Goal: Task Accomplishment & Management: Manage account settings

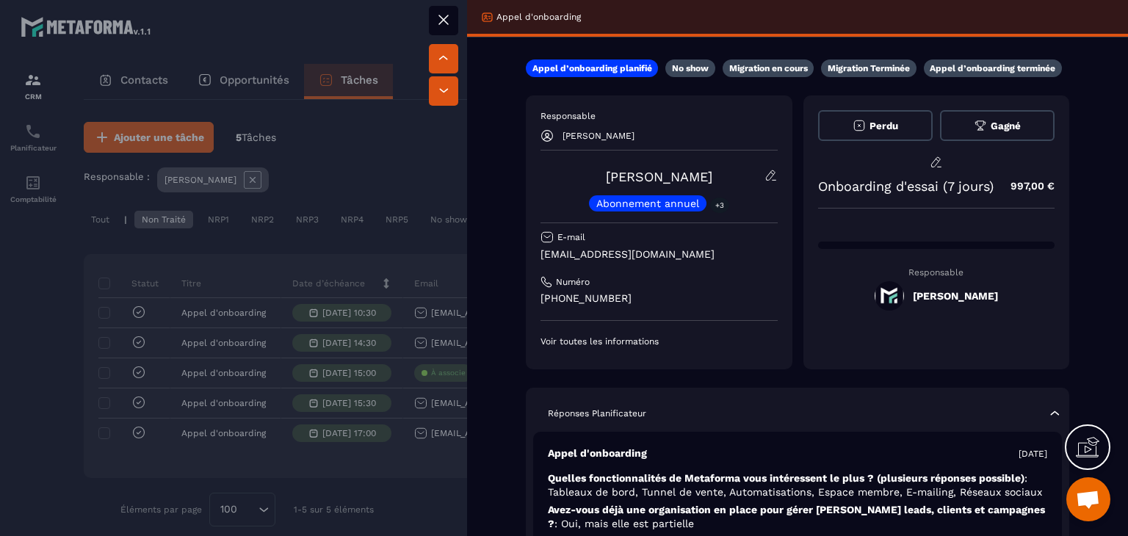
scroll to position [26, 0]
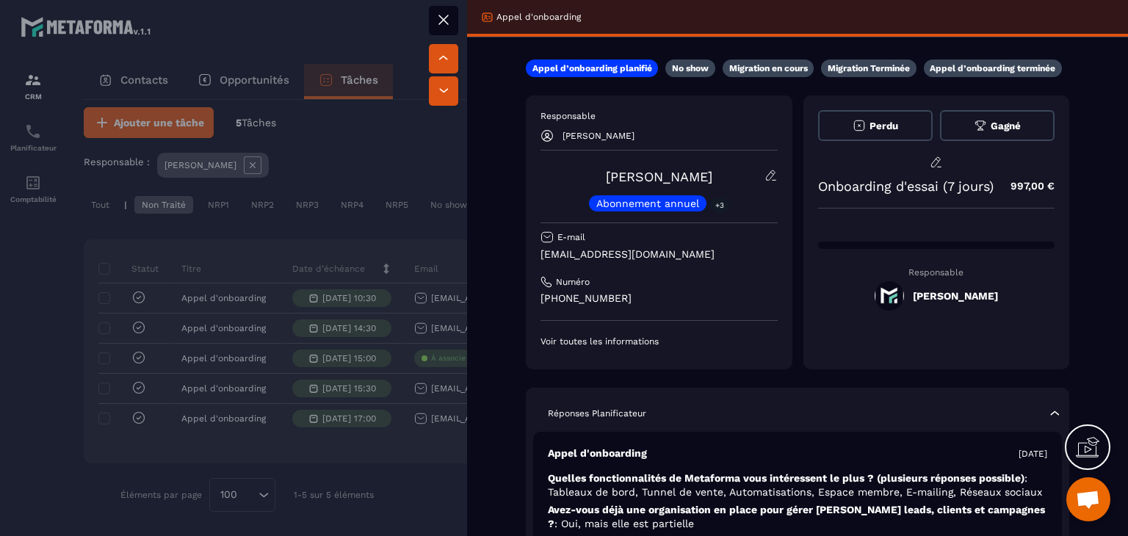
click at [442, 24] on icon at bounding box center [444, 20] width 18 height 18
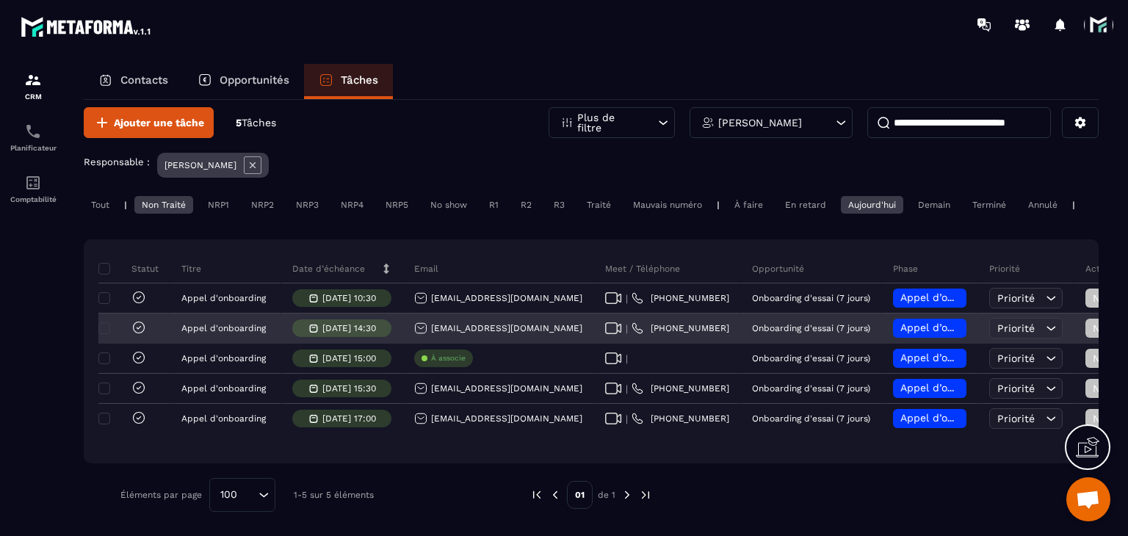
click at [611, 328] on icon at bounding box center [613, 328] width 17 height 12
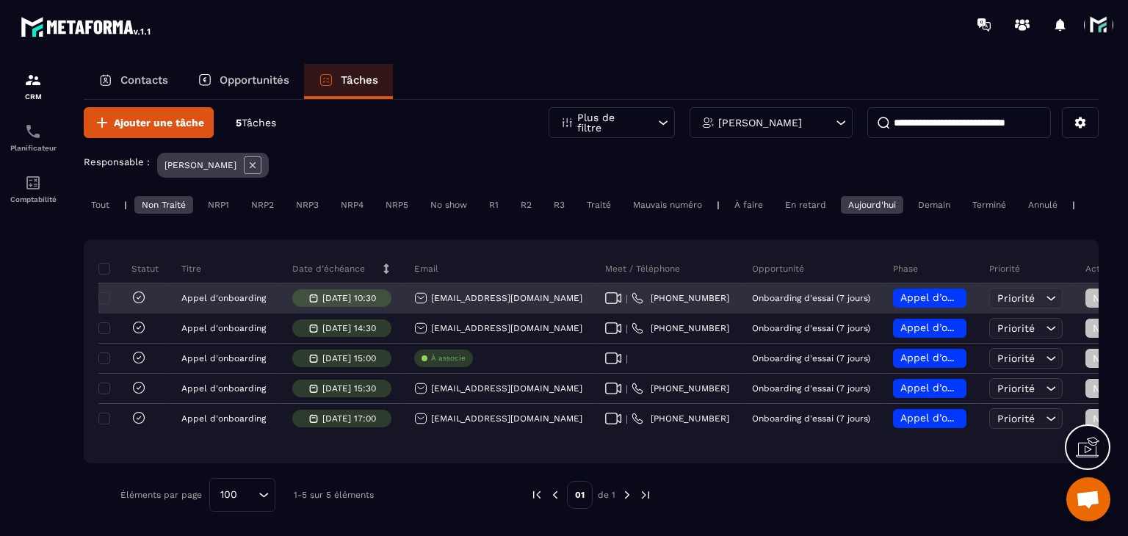
click at [134, 294] on icon at bounding box center [139, 296] width 11 height 11
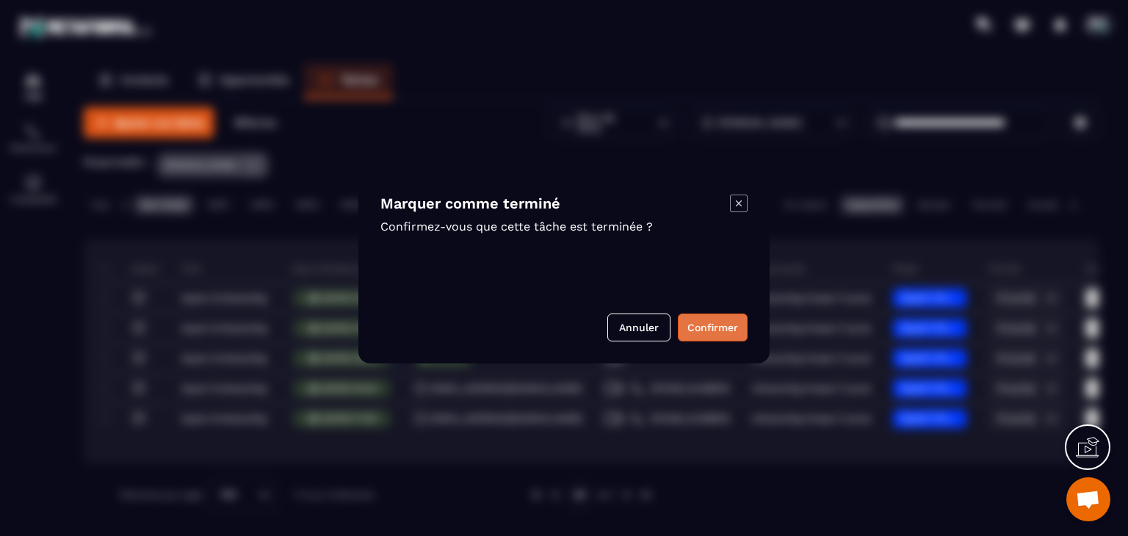
click at [694, 324] on button "Confirmer" at bounding box center [713, 327] width 70 height 28
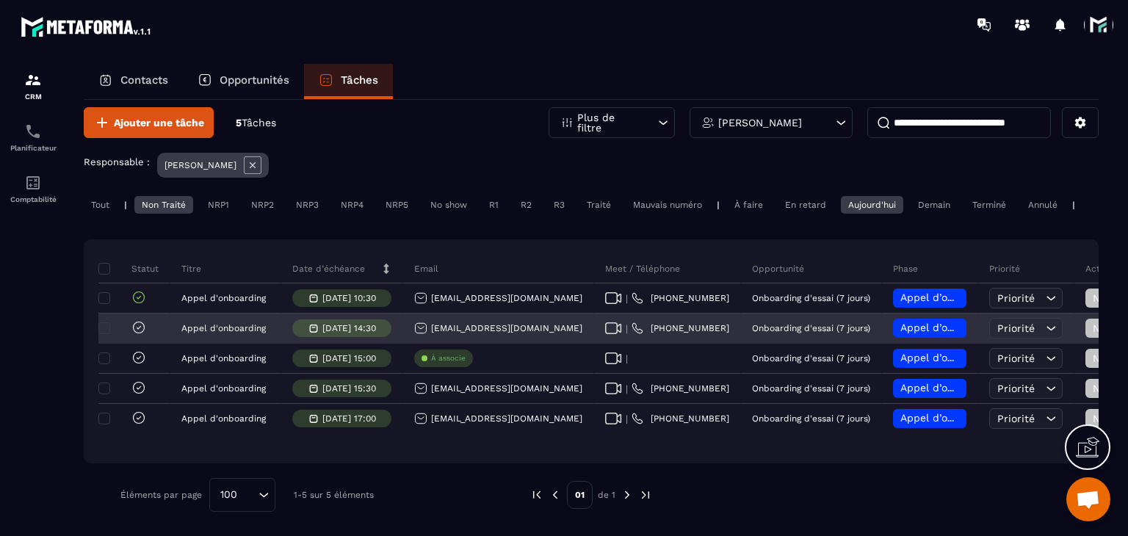
click at [534, 327] on div "[EMAIL_ADDRESS][DOMAIN_NAME]" at bounding box center [498, 328] width 168 height 13
